Goal: Task Accomplishment & Management: Manage account settings

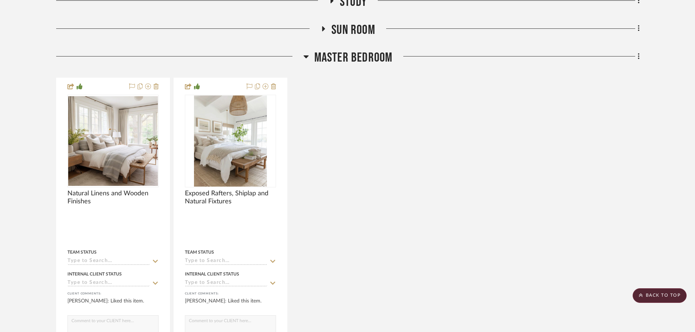
click at [362, 66] on div "Master Bedroom" at bounding box center [347, 59] width 583 height 19
click at [356, 59] on span "Master Bedroom" at bounding box center [353, 58] width 78 height 16
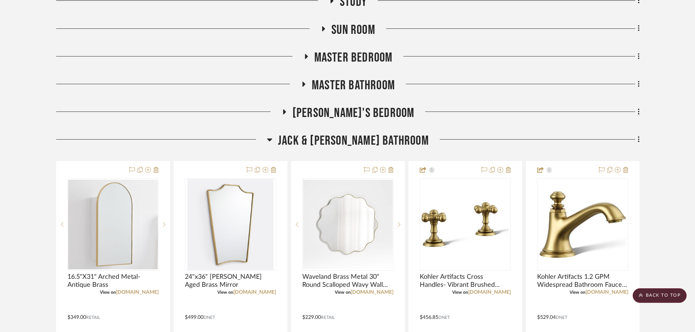
click at [344, 136] on span "Jack & Jill Bathroom" at bounding box center [353, 141] width 151 height 16
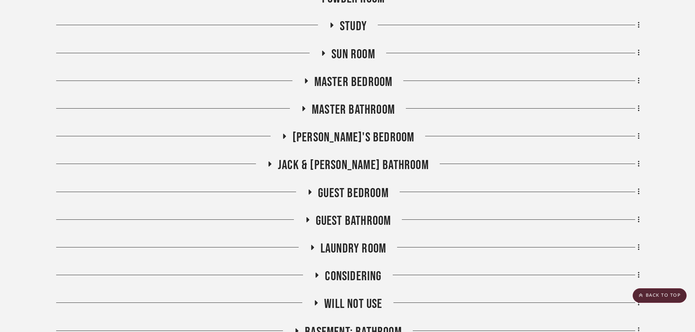
scroll to position [438, 0]
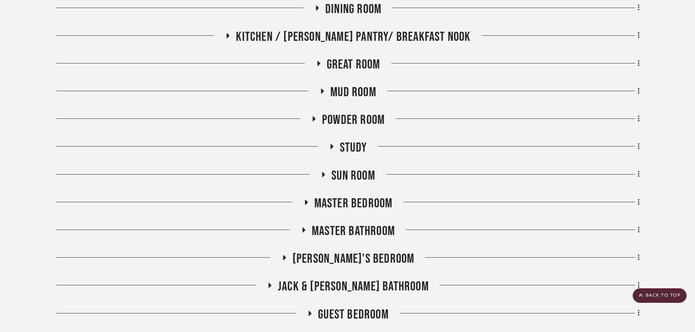
click at [359, 90] on span "Mud Room" at bounding box center [353, 93] width 46 height 16
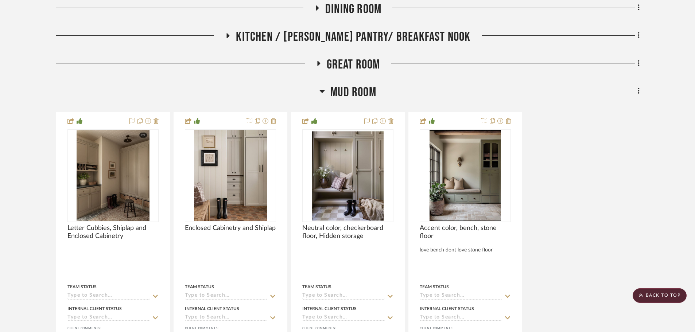
click at [351, 99] on span "Mud Room" at bounding box center [353, 93] width 46 height 16
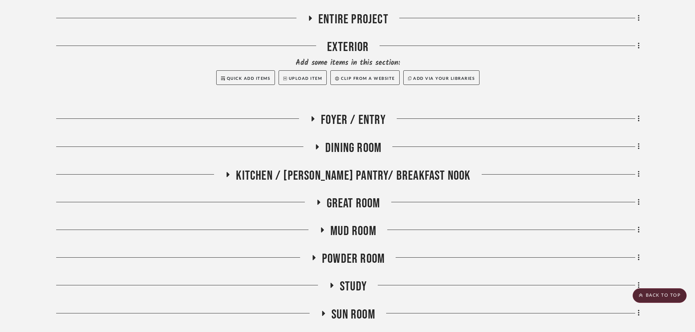
scroll to position [292, 0]
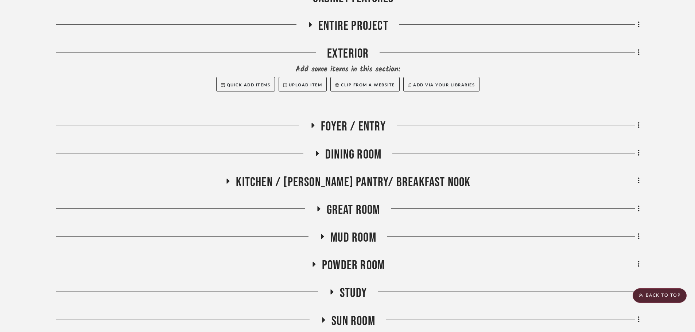
click at [358, 179] on span "Kitchen / Butler's Pantry/ Breakfast Nook" at bounding box center [353, 183] width 234 height 16
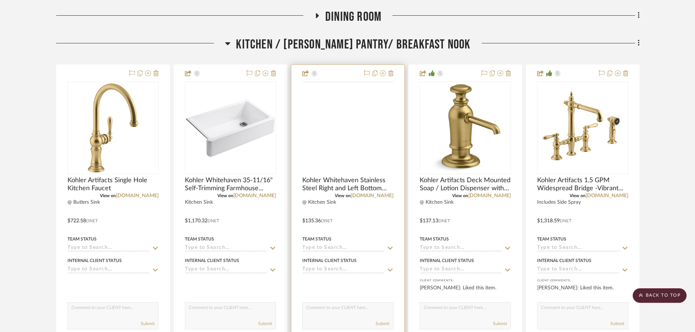
scroll to position [438, 0]
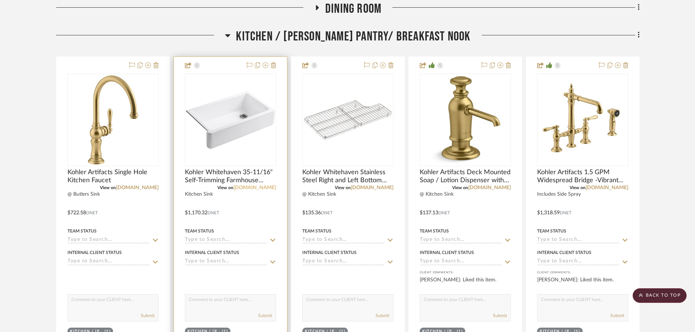
click at [271, 188] on link "build.com" at bounding box center [254, 187] width 43 height 5
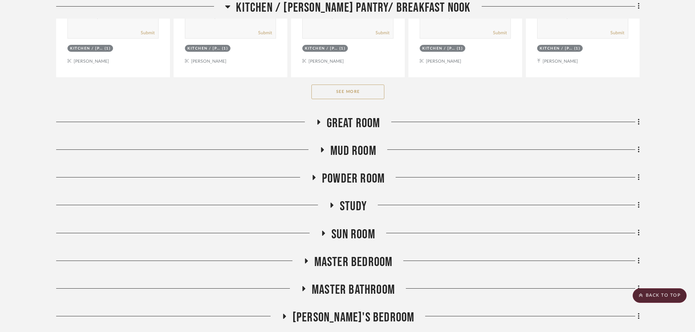
scroll to position [693, 0]
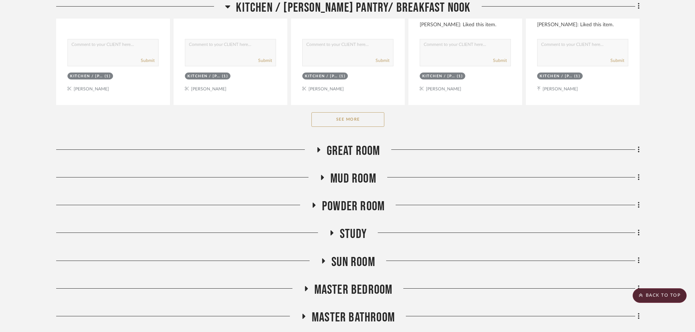
click at [366, 121] on button "See More" at bounding box center [347, 119] width 73 height 15
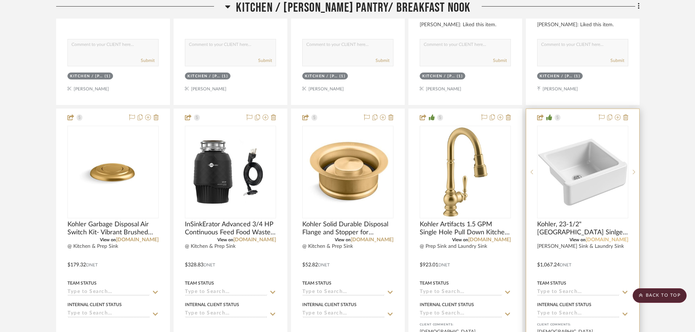
click at [620, 242] on link "build.com" at bounding box center [607, 239] width 43 height 5
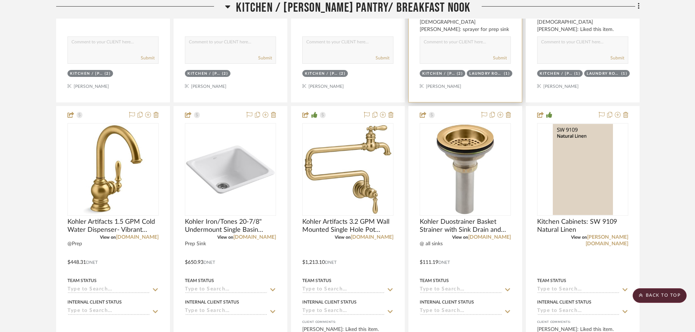
scroll to position [1094, 0]
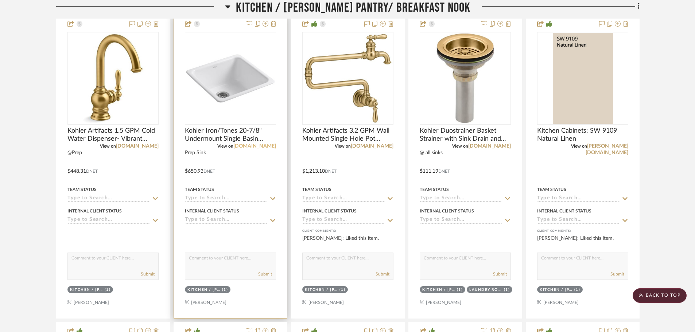
click at [261, 147] on link "build.com" at bounding box center [254, 146] width 43 height 5
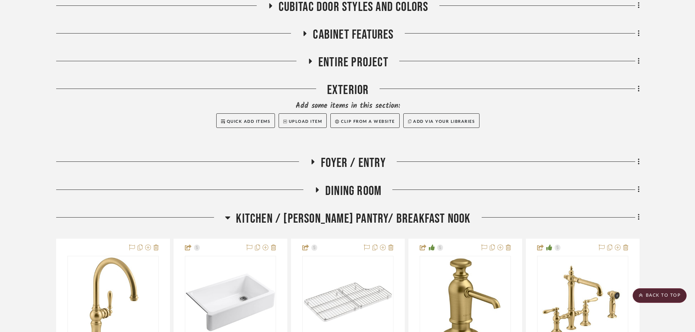
click at [313, 226] on span "Kitchen / Butler's Pantry/ Breakfast Nook" at bounding box center [353, 219] width 234 height 16
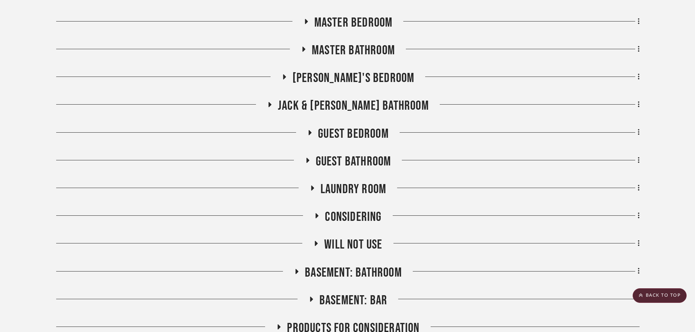
scroll to position [620, 0]
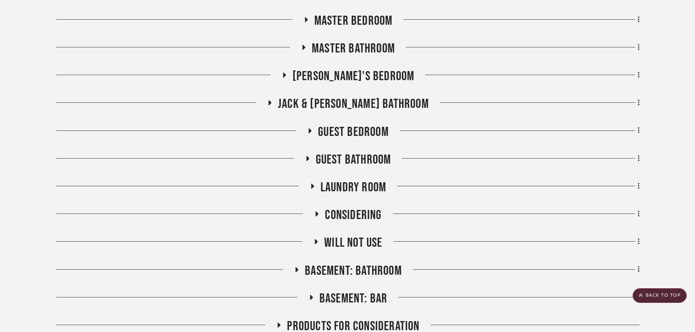
click at [355, 186] on span "Laundry Room" at bounding box center [354, 188] width 66 height 16
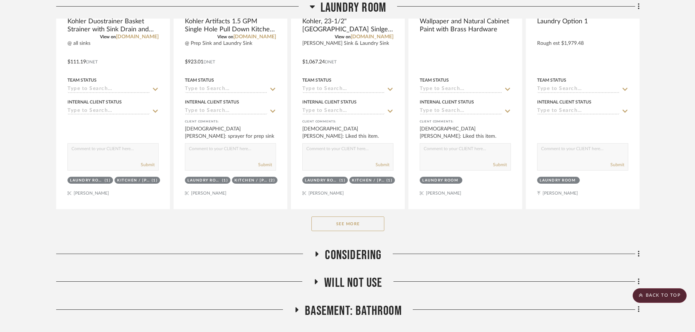
scroll to position [949, 0]
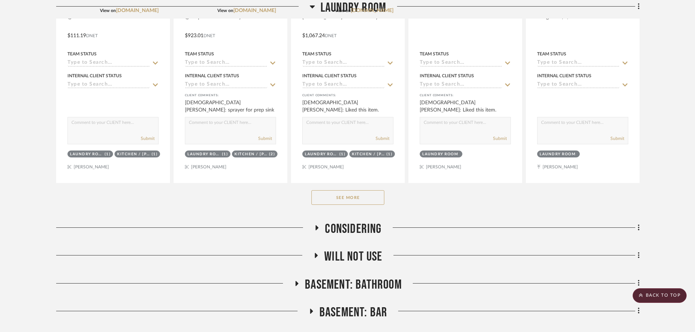
click at [361, 198] on button "See More" at bounding box center [347, 197] width 73 height 15
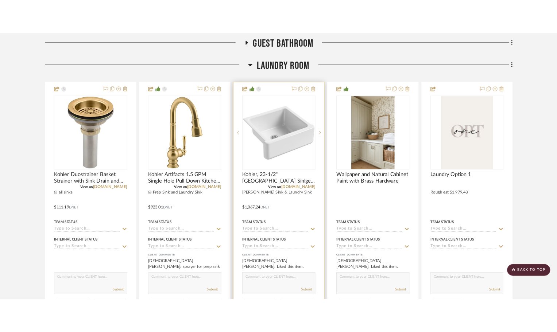
scroll to position [766, 0]
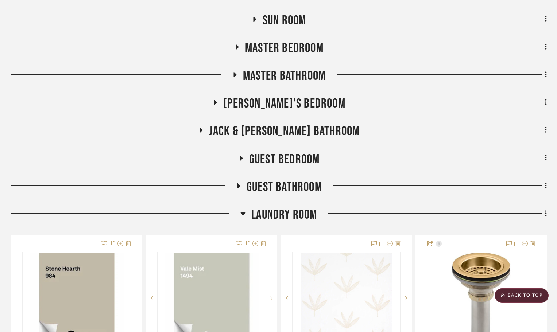
scroll to position [729, 0]
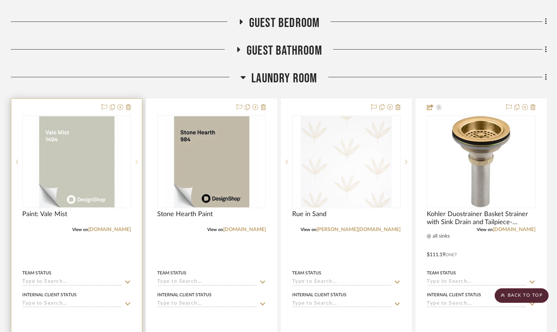
click at [138, 160] on sr-next-btn at bounding box center [136, 161] width 11 height 5
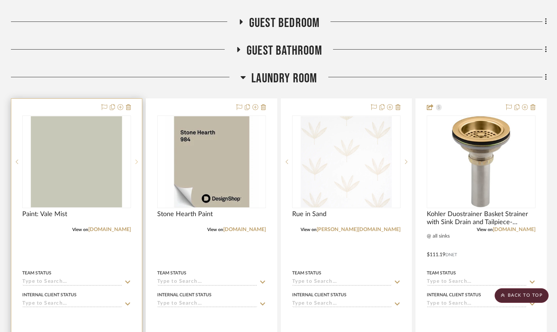
click at [138, 160] on sr-next-btn at bounding box center [136, 161] width 11 height 5
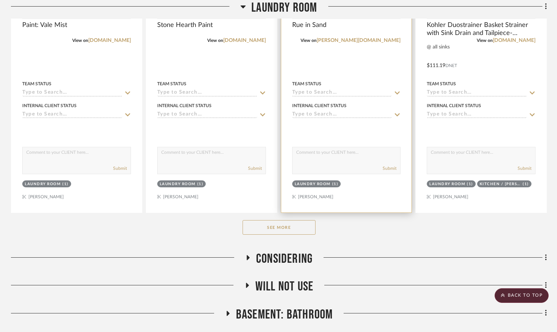
scroll to position [948, 0]
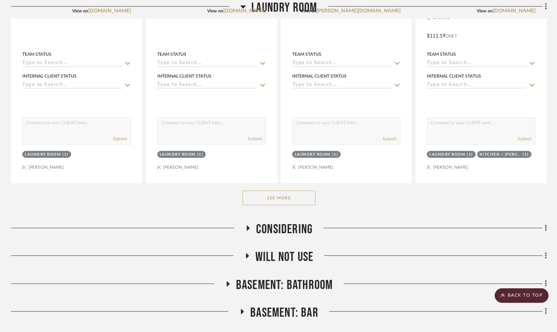
click at [288, 195] on button "See More" at bounding box center [279, 198] width 73 height 15
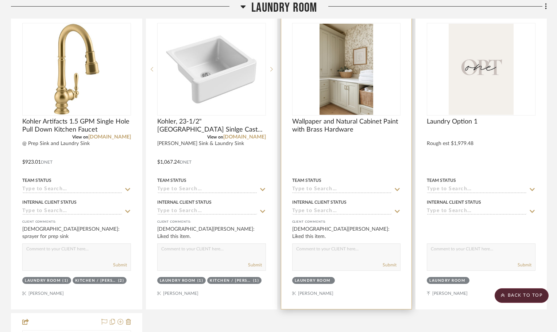
scroll to position [1130, 0]
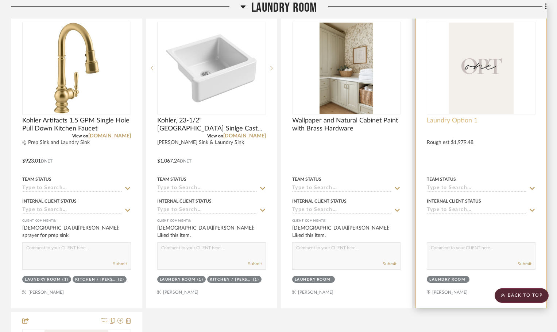
click at [443, 119] on span "Laundry Option 1" at bounding box center [452, 121] width 51 height 8
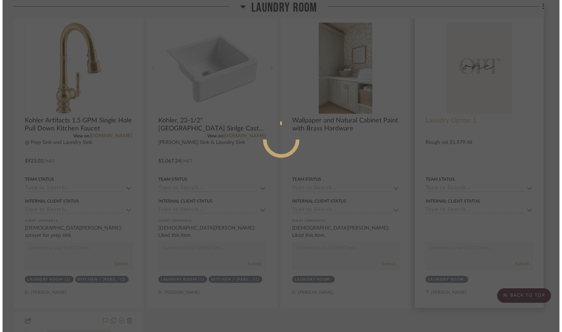
scroll to position [0, 0]
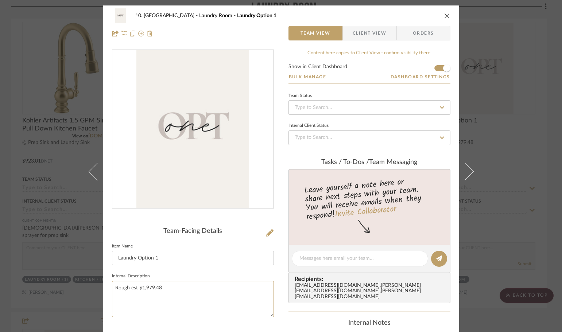
drag, startPoint x: 168, startPoint y: 289, endPoint x: 39, endPoint y: 280, distance: 128.7
click at [40, 281] on div "10. Vignola Laundry Room Laundry Option 1 Team View Client View Orders Team-Fac…" at bounding box center [281, 166] width 562 height 332
click at [220, 276] on fieldset "Internal Description" at bounding box center [193, 294] width 162 height 46
click at [25, 242] on div "10. Vignola Laundry Room Laundry Option 1 Team View Client View Orders Team-Fac…" at bounding box center [281, 166] width 562 height 332
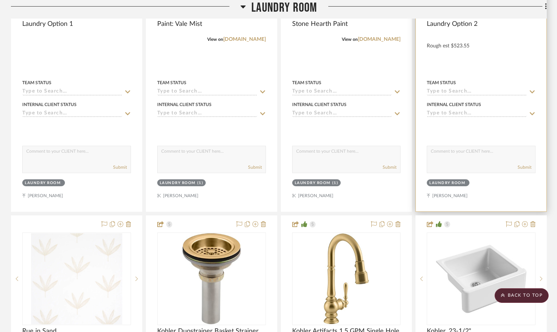
scroll to position [794, 0]
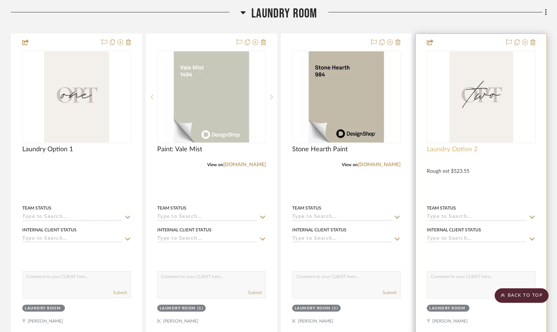
click at [452, 152] on span "Laundry Option 2" at bounding box center [452, 150] width 51 height 8
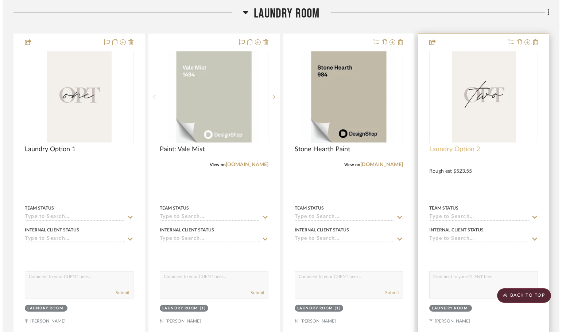
scroll to position [0, 0]
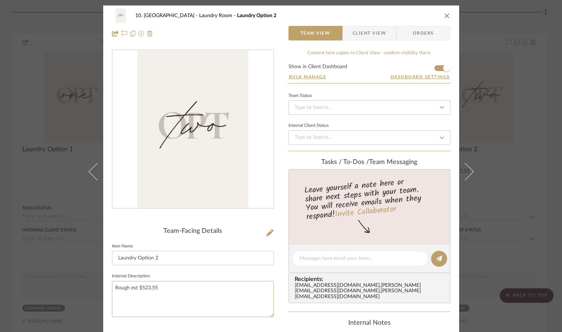
drag, startPoint x: 180, startPoint y: 291, endPoint x: 74, endPoint y: 286, distance: 106.6
click at [75, 286] on div "10. Vignola Laundry Room Laundry Option 2 Team View Client View Orders Team-Fac…" at bounding box center [281, 166] width 562 height 332
click at [257, 275] on fieldset "Internal Description" at bounding box center [193, 294] width 162 height 46
click at [5, 263] on div "10. Vignola Laundry Room Laundry Option 2 Team View Client View Orders Team-Fac…" at bounding box center [281, 166] width 562 height 332
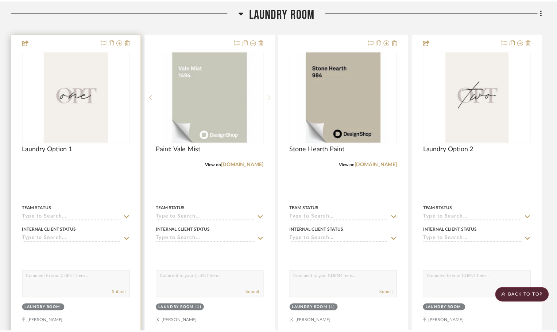
scroll to position [794, 0]
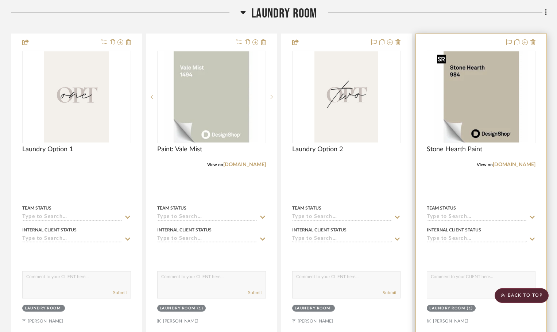
click at [473, 139] on img "0" at bounding box center [481, 96] width 94 height 91
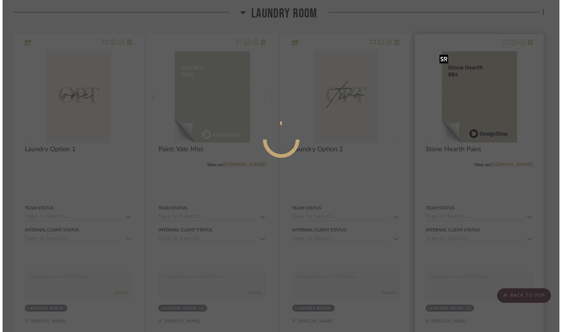
scroll to position [0, 0]
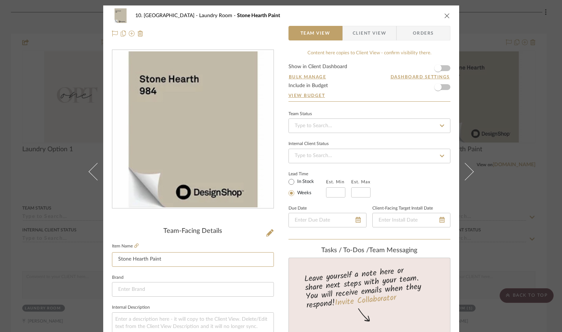
drag, startPoint x: 164, startPoint y: 261, endPoint x: 76, endPoint y: 260, distance: 87.5
click at [77, 260] on div "10. Vignola Laundry Room Stone Hearth Paint Team View Client View Orders Team-F…" at bounding box center [281, 166] width 562 height 332
type input "Cabinets:"
click at [539, 146] on div "10. Vignola Laundry Room Cabinets: Team View Client View Orders Team-Facing Det…" at bounding box center [281, 166] width 562 height 332
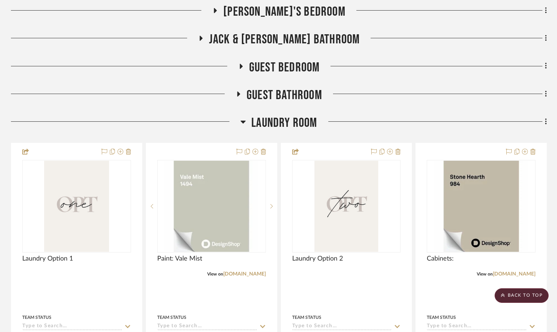
click at [277, 127] on span "Laundry Room" at bounding box center [284, 123] width 66 height 16
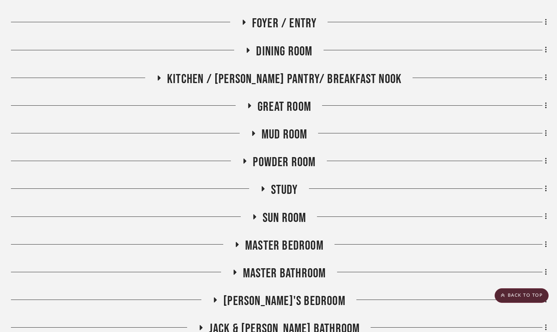
scroll to position [393, 0]
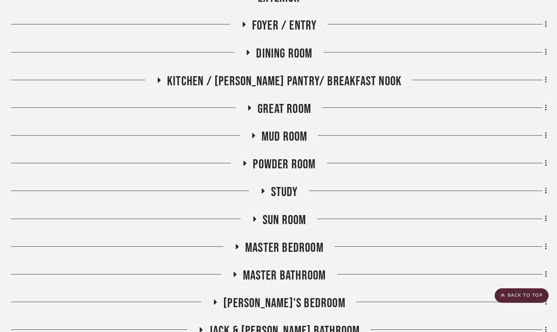
click at [316, 84] on span "Kitchen / Butler's Pantry/ Breakfast Nook" at bounding box center [284, 82] width 234 height 16
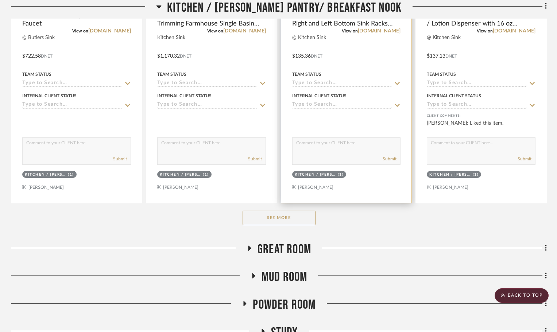
scroll to position [685, 0]
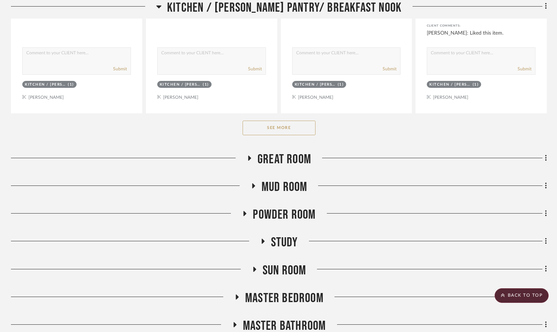
click at [290, 127] on button "See More" at bounding box center [279, 128] width 73 height 15
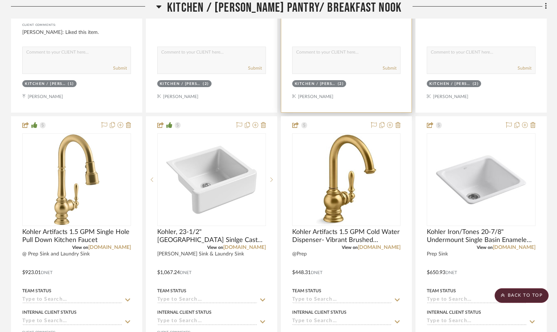
scroll to position [1013, 0]
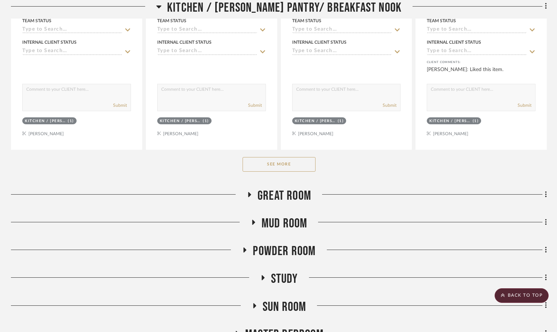
click at [284, 169] on button "See More" at bounding box center [279, 164] width 73 height 15
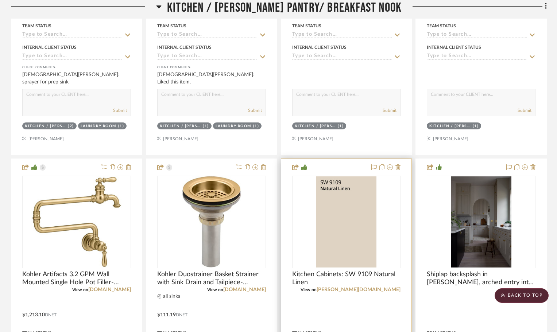
scroll to position [1268, 0]
